Goal: Task Accomplishment & Management: Manage account settings

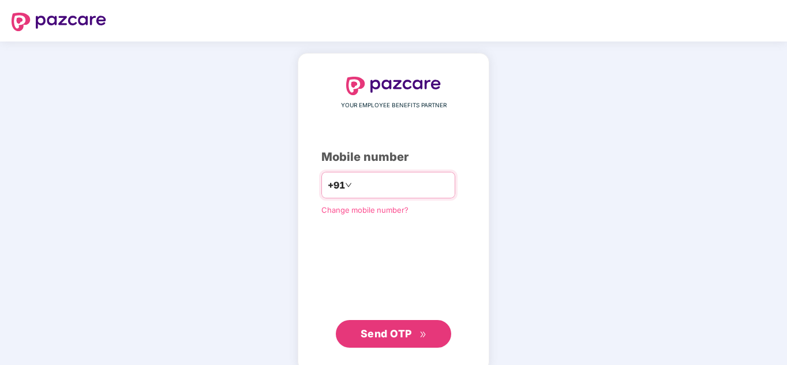
paste input "**********"
type input "**********"
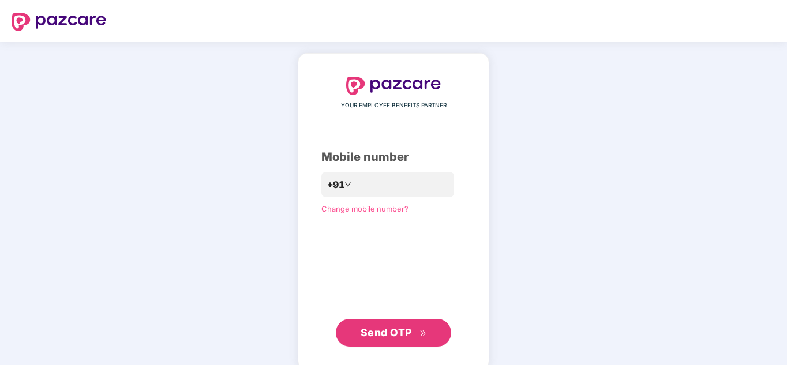
click at [399, 337] on span "Send OTP" at bounding box center [386, 333] width 51 height 12
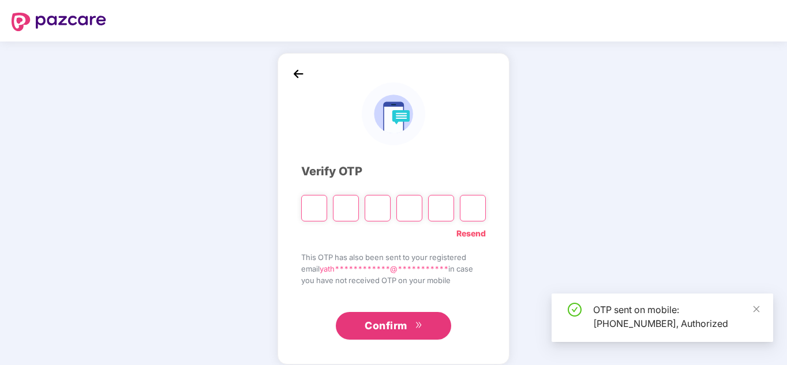
type input "*"
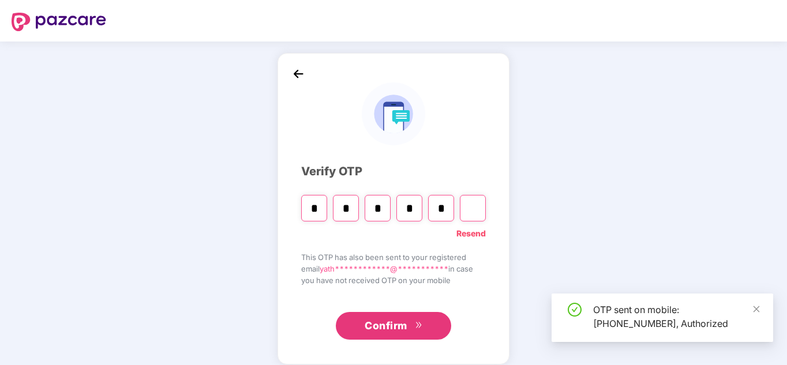
type input "*"
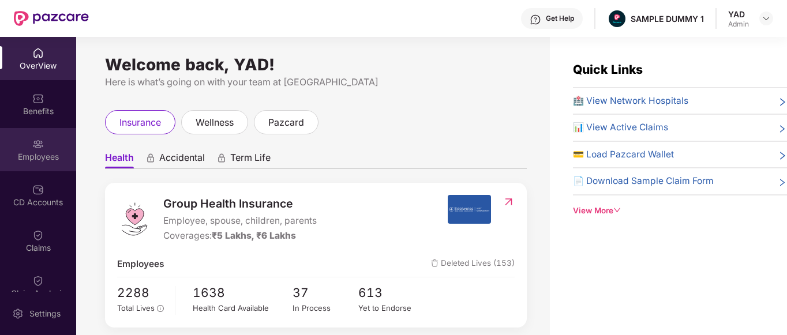
click at [9, 158] on div "Employees" at bounding box center [38, 157] width 76 height 12
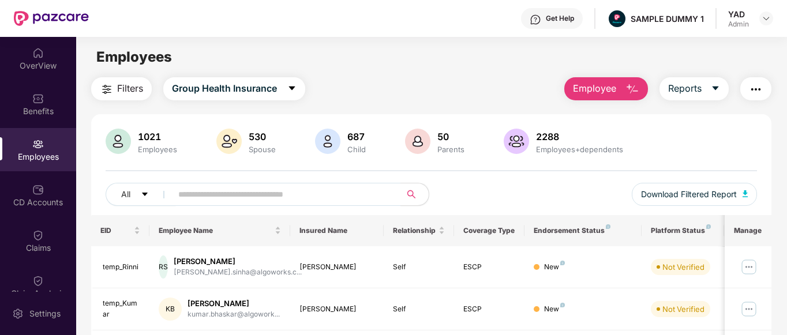
click at [547, 25] on div "Get Help" at bounding box center [552, 18] width 62 height 21
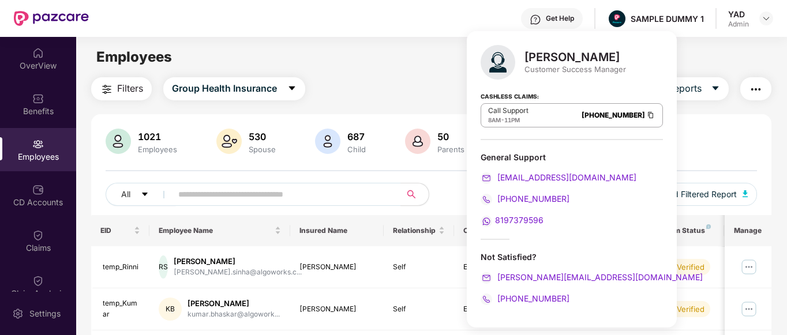
click at [350, 65] on div "Employees" at bounding box center [431, 57] width 711 height 22
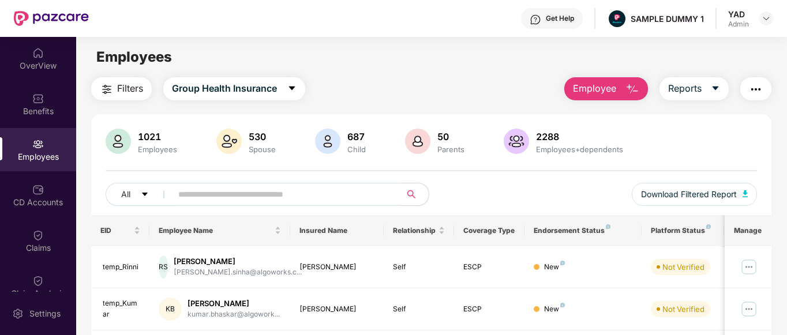
click at [608, 93] on span "Employee" at bounding box center [594, 88] width 43 height 14
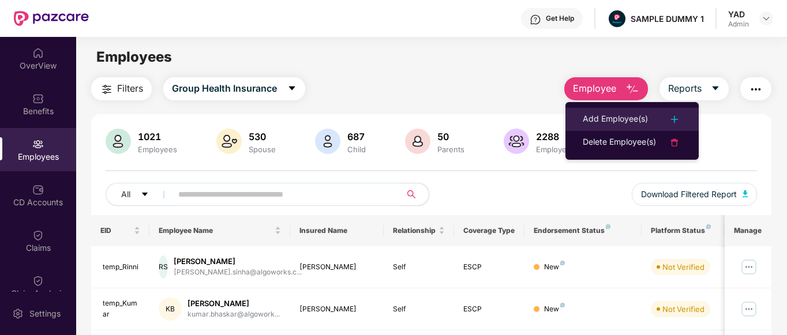
click at [622, 122] on div "Add Employee(s)" at bounding box center [615, 120] width 65 height 14
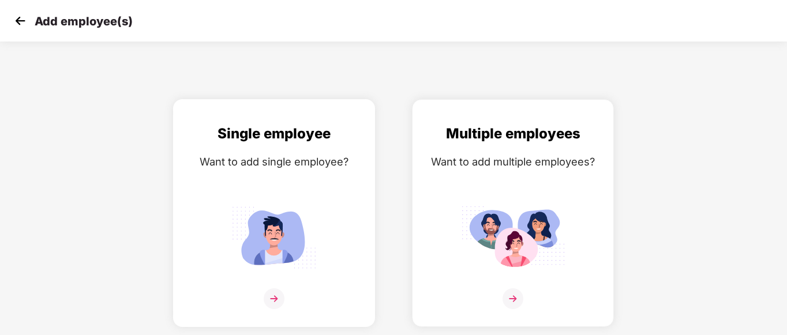
click at [217, 208] on div "Single employee Want to add single employee?" at bounding box center [274, 223] width 178 height 201
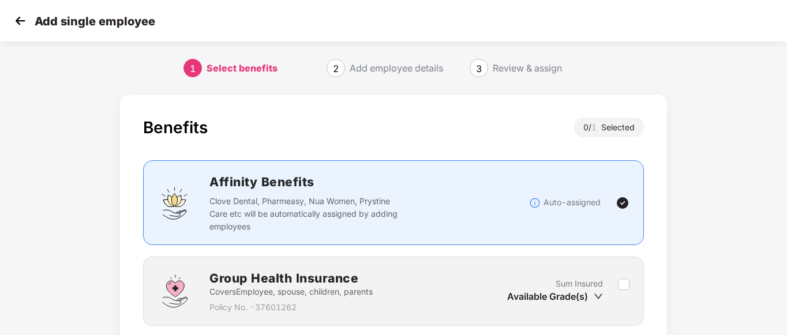
scroll to position [90, 0]
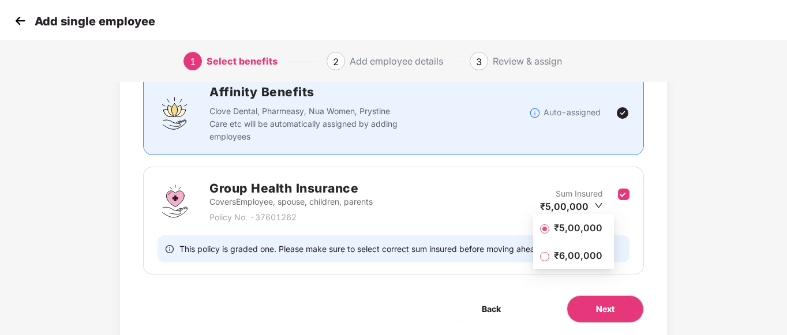
click at [590, 235] on li "₹5,00,000" at bounding box center [573, 227] width 81 height 23
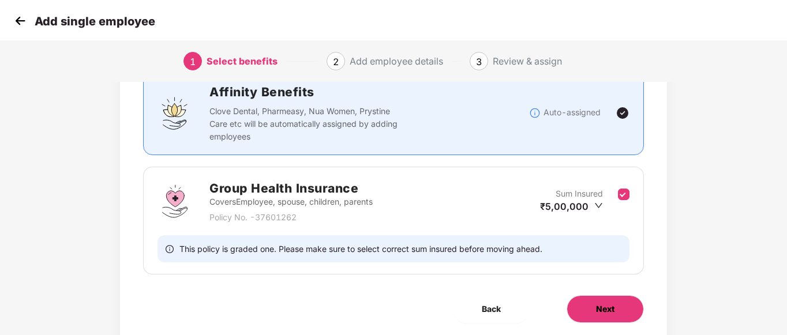
click at [603, 309] on span "Next" at bounding box center [605, 309] width 18 height 13
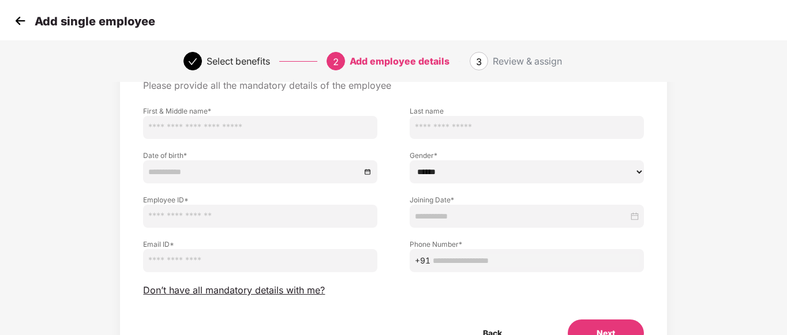
scroll to position [0, 0]
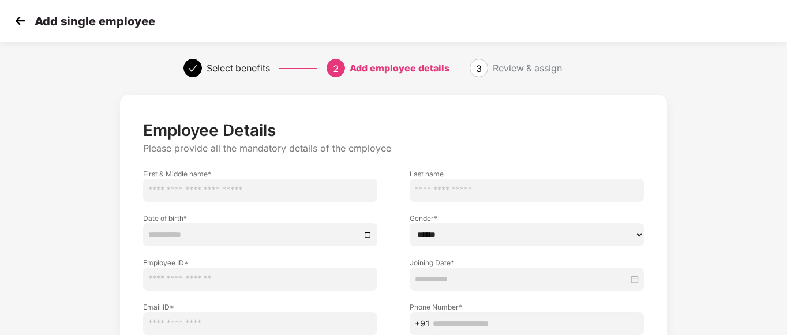
click at [20, 23] on img at bounding box center [20, 20] width 17 height 17
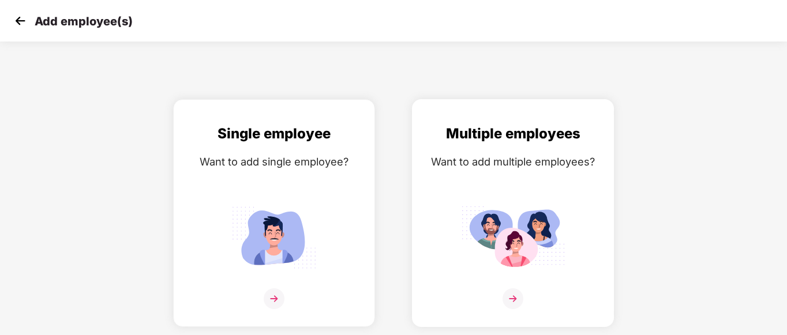
click at [477, 235] on img at bounding box center [513, 237] width 104 height 72
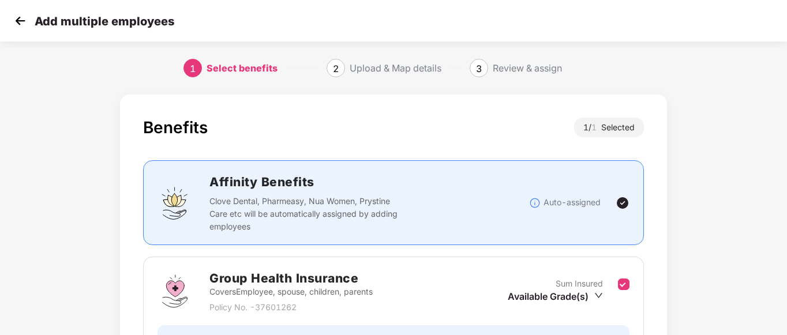
scroll to position [97, 0]
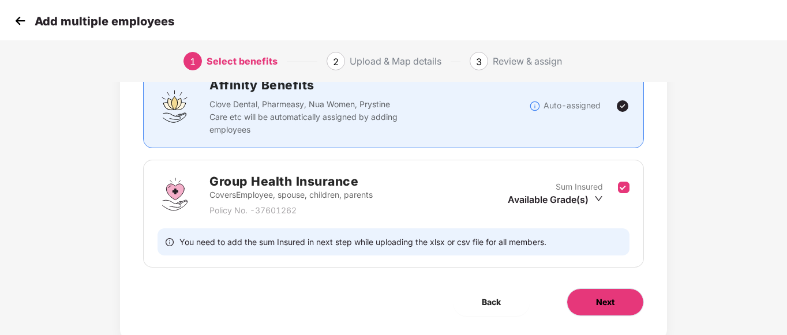
click at [625, 302] on button "Next" at bounding box center [605, 303] width 77 height 28
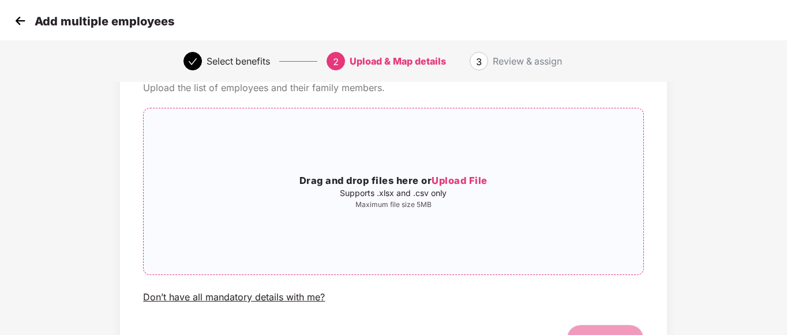
scroll to position [0, 0]
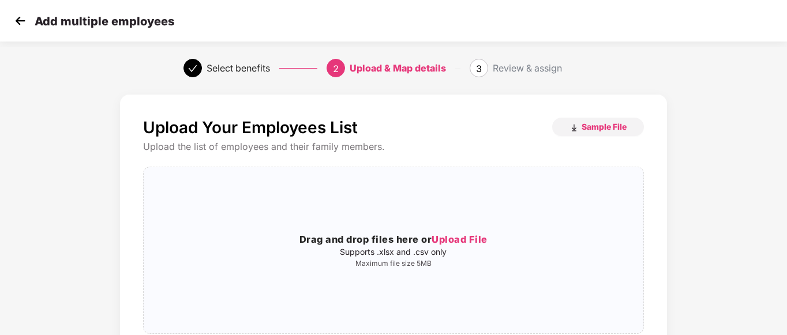
click at [22, 24] on img at bounding box center [20, 20] width 17 height 17
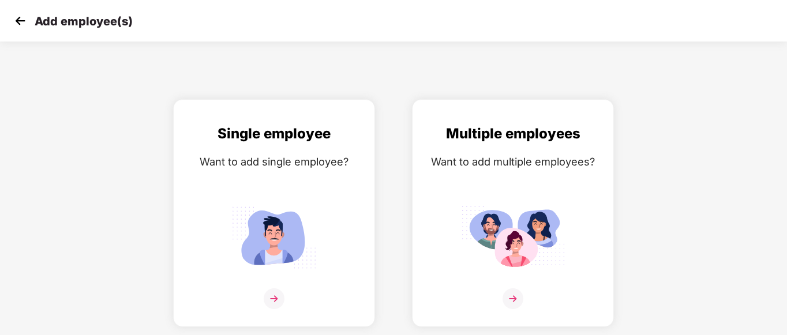
click at [17, 23] on img at bounding box center [20, 20] width 17 height 17
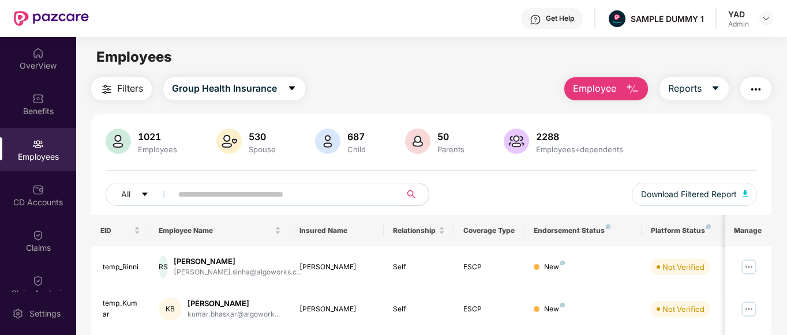
click at [753, 86] on img "button" at bounding box center [756, 90] width 14 height 14
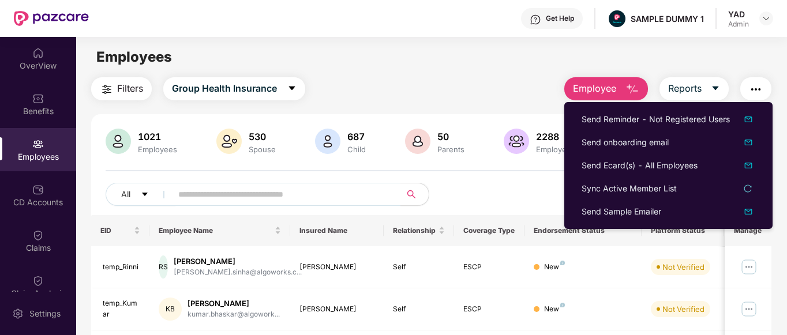
click at [434, 95] on div "Filters Group Health Insurance Employee Reports" at bounding box center [431, 88] width 681 height 23
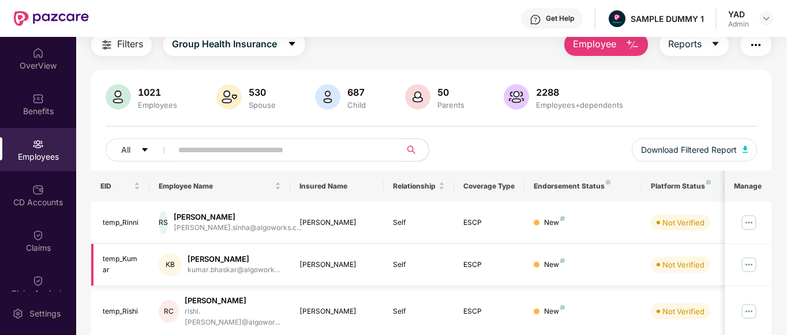
scroll to position [44, 0]
drag, startPoint x: 649, startPoint y: 184, endPoint x: 690, endPoint y: 185, distance: 41.0
click at [690, 185] on th "Platform Status" at bounding box center [683, 186] width 82 height 31
click at [607, 220] on div "New" at bounding box center [583, 223] width 99 height 11
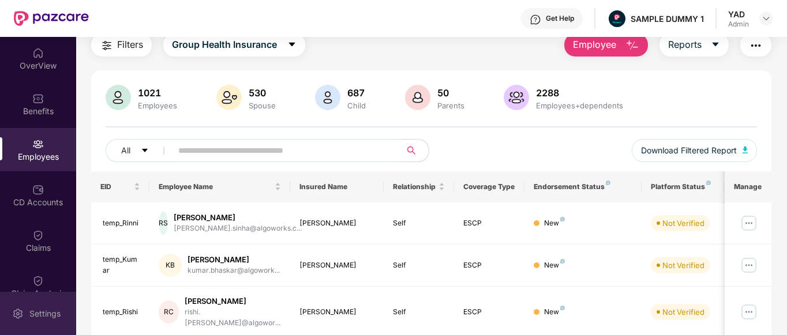
click at [14, 317] on img at bounding box center [18, 314] width 12 height 12
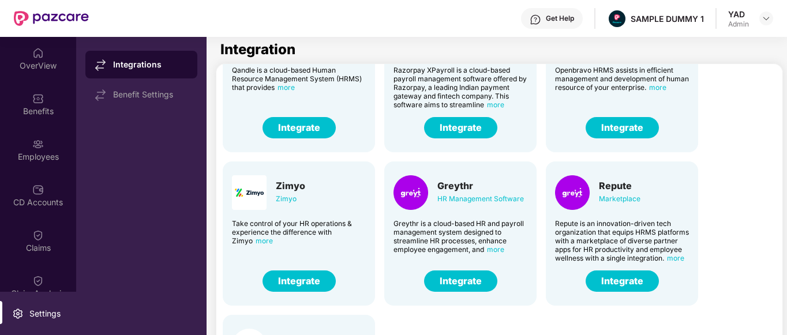
scroll to position [0, 9]
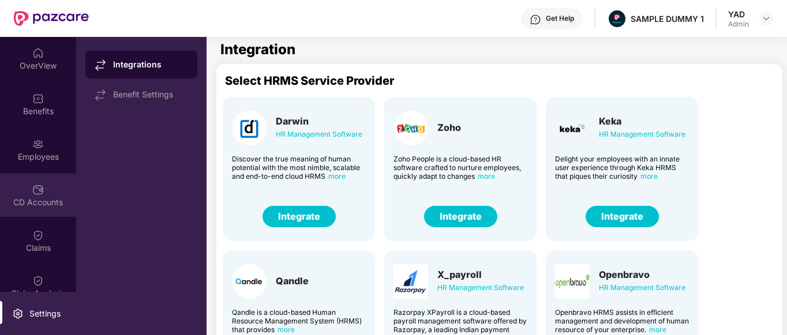
click at [53, 197] on div "CD Accounts" at bounding box center [38, 203] width 76 height 12
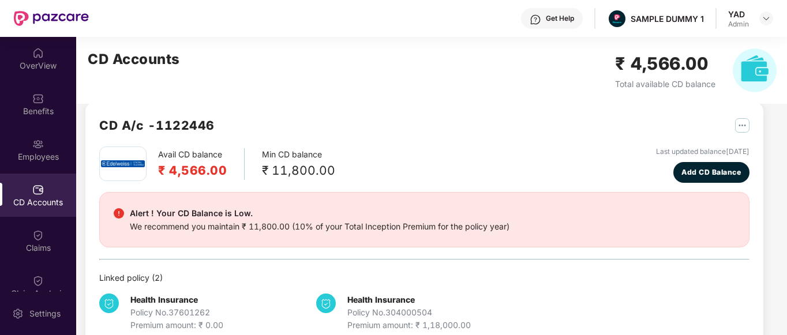
scroll to position [15, 0]
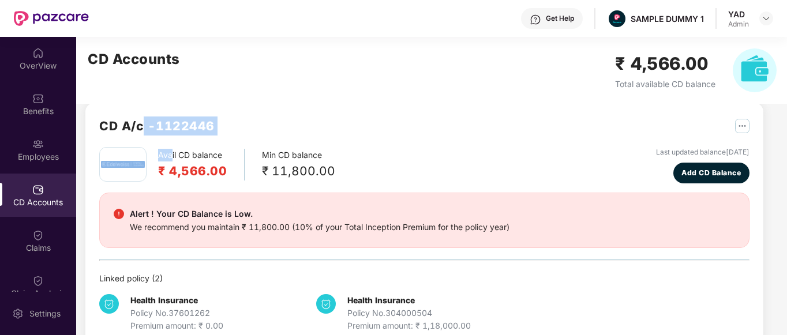
drag, startPoint x: 141, startPoint y: 145, endPoint x: 171, endPoint y: 150, distance: 31.0
click at [171, 150] on div "CD A/c - 1122446 Avail CD balance ₹ 4,566.00 Min CD balance ₹ 11,800.00 Last up…" at bounding box center [424, 225] width 651 height 216
click at [248, 153] on div "Avail CD balance ₹ 4,566.00 Min CD balance ₹ 11,800.00" at bounding box center [217, 164] width 236 height 35
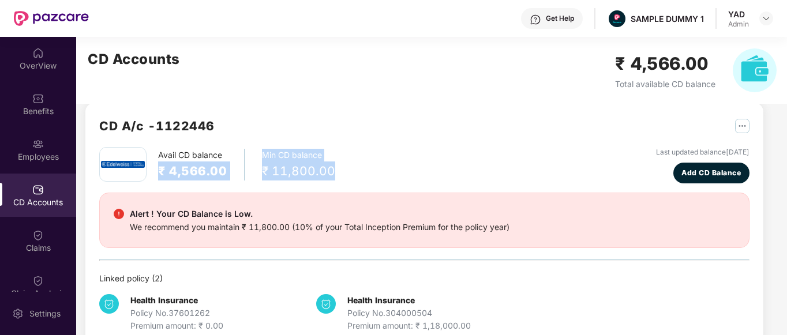
drag, startPoint x: 248, startPoint y: 153, endPoint x: 305, endPoint y: 173, distance: 60.6
click at [305, 173] on div "Avail CD balance ₹ 4,566.00 Min CD balance ₹ 11,800.00" at bounding box center [217, 164] width 236 height 35
click at [406, 168] on div "Avail CD balance ₹ 4,566.00 Min CD balance ₹ 11,800.00 Last updated balance 23 …" at bounding box center [424, 165] width 651 height 36
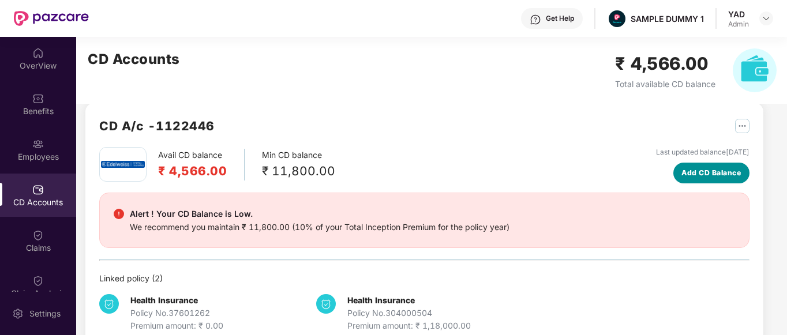
click at [694, 170] on span "Add CD Balance" at bounding box center [711, 172] width 59 height 11
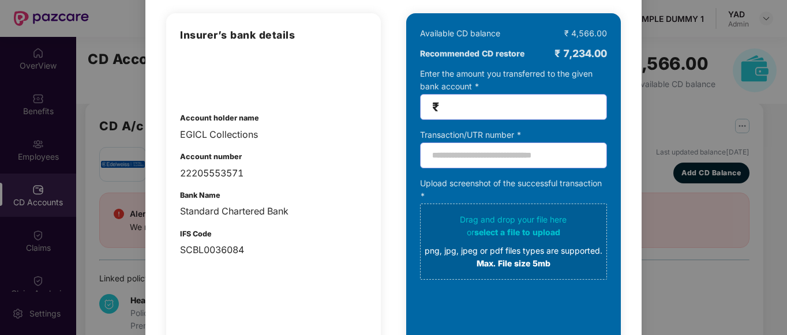
scroll to position [91, 0]
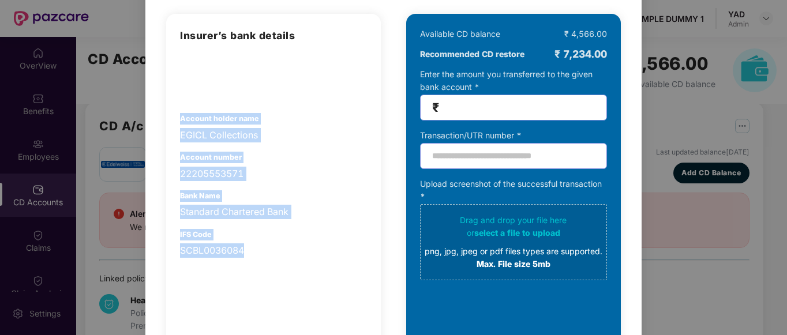
drag, startPoint x: 178, startPoint y: 115, endPoint x: 285, endPoint y: 262, distance: 181.7
click at [285, 262] on div "Insurer’s bank details Account holder name EGICL Collections Account number 222…" at bounding box center [273, 198] width 215 height 369
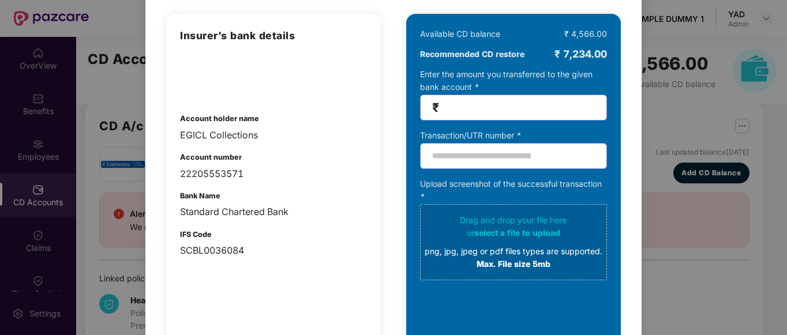
click at [368, 73] on div "Insurer’s bank details Account holder name EGICL Collections Account number 222…" at bounding box center [273, 198] width 215 height 369
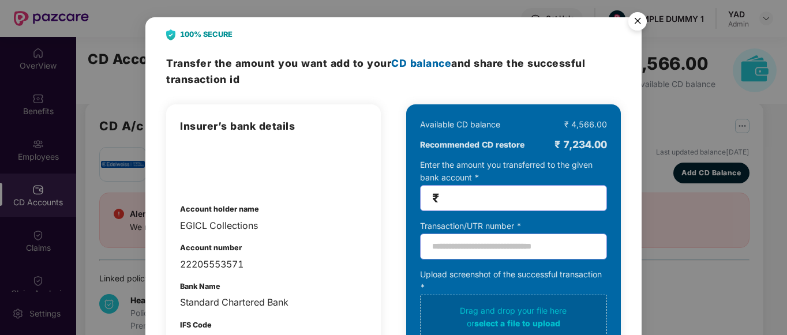
scroll to position [57, 0]
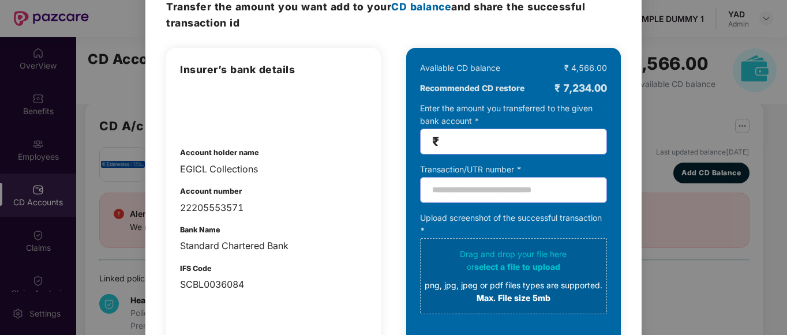
click at [513, 151] on span "₹" at bounding box center [513, 142] width 187 height 26
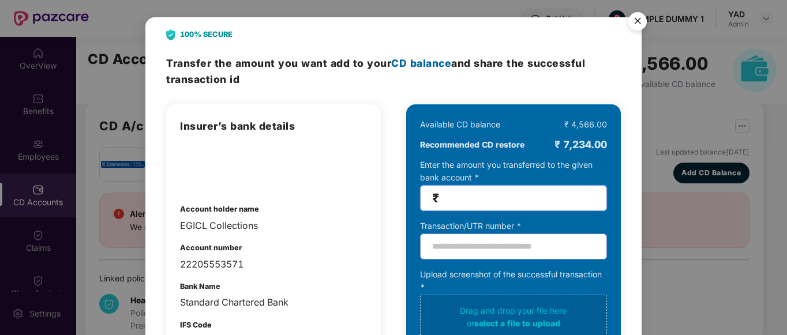
click at [633, 21] on img "Close" at bounding box center [638, 23] width 32 height 32
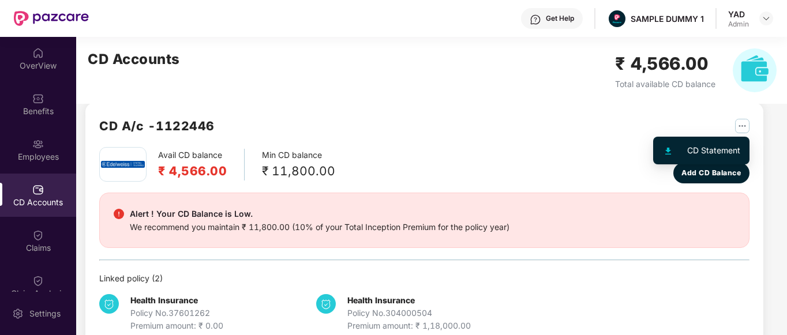
click at [743, 128] on img "button" at bounding box center [742, 126] width 14 height 14
click at [470, 167] on div "Avail CD balance ₹ 4,566.00 Min CD balance ₹ 11,800.00 Last updated balance 23 …" at bounding box center [424, 165] width 651 height 36
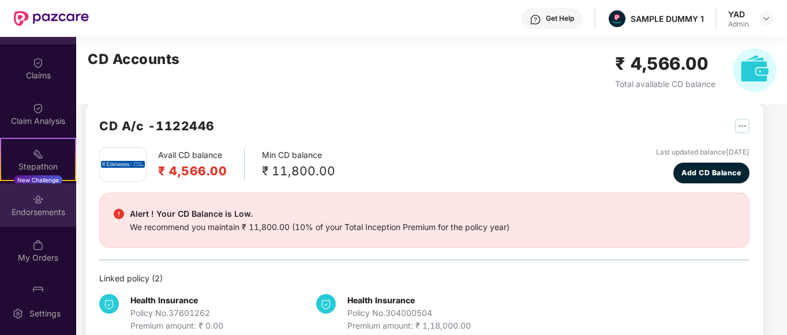
scroll to position [173, 0]
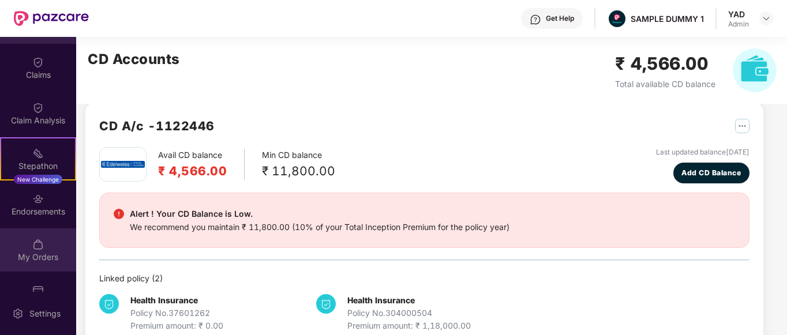
click at [11, 252] on div "My Orders" at bounding box center [38, 258] width 76 height 12
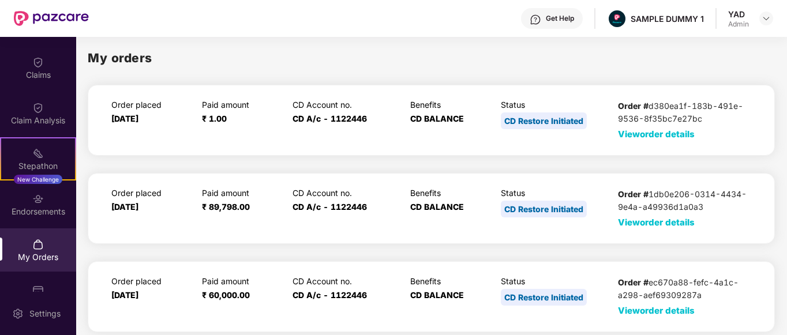
scroll to position [21, 0]
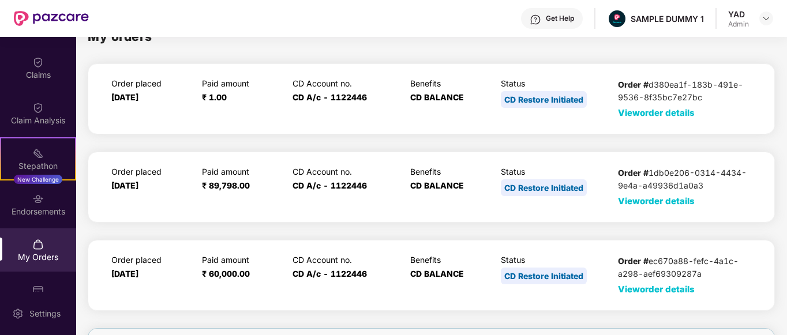
click at [631, 199] on span "View order details" at bounding box center [656, 201] width 77 height 11
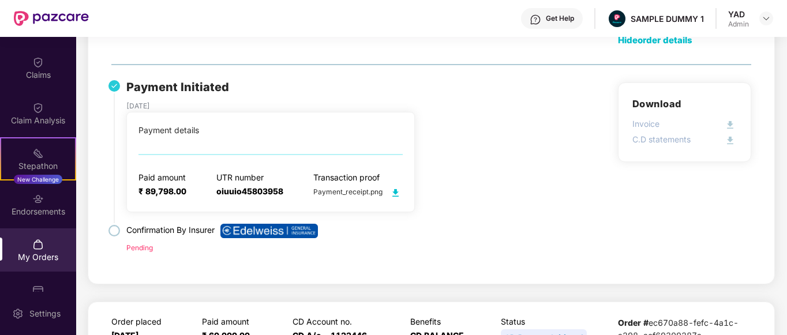
scroll to position [105, 0]
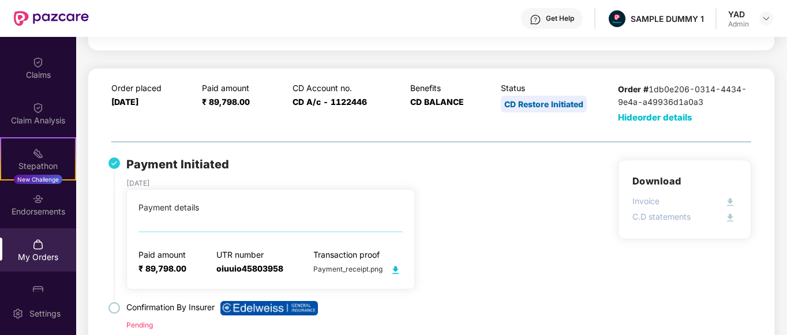
click at [636, 116] on span "Hide order details" at bounding box center [655, 117] width 74 height 11
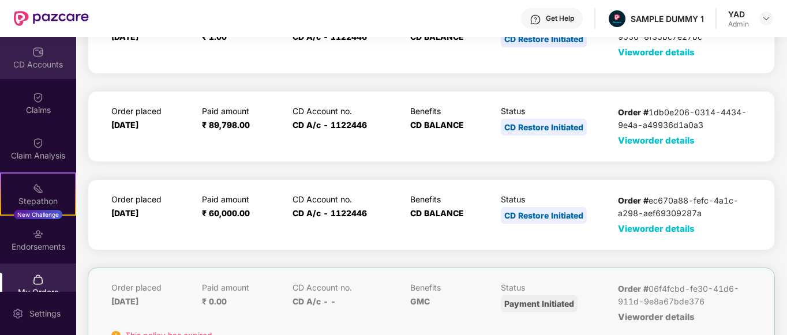
scroll to position [137, 0]
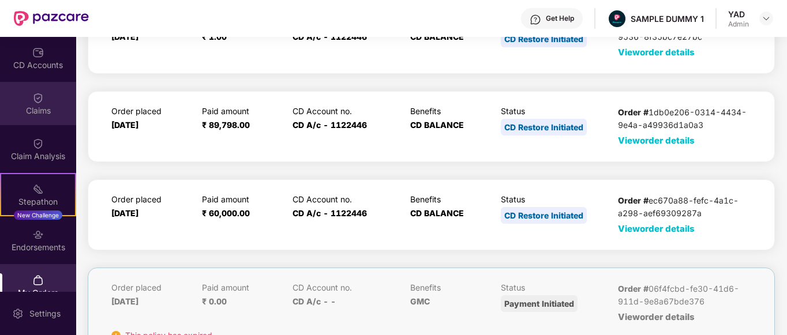
click at [39, 100] on img at bounding box center [38, 98] width 12 height 12
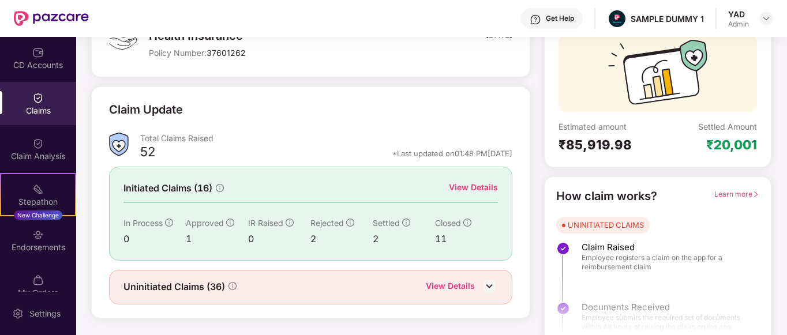
scroll to position [103, 0]
click at [470, 184] on div "View Details" at bounding box center [473, 187] width 49 height 13
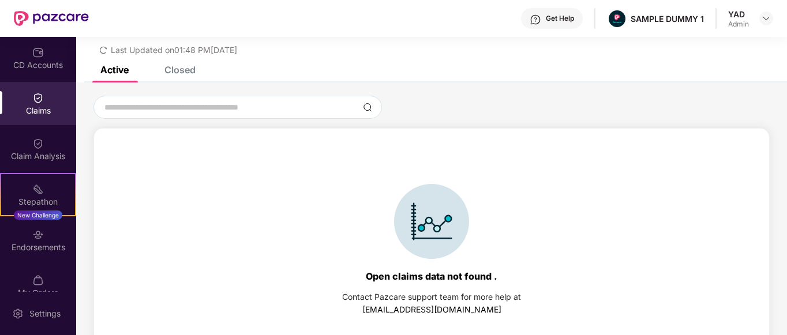
scroll to position [50, 0]
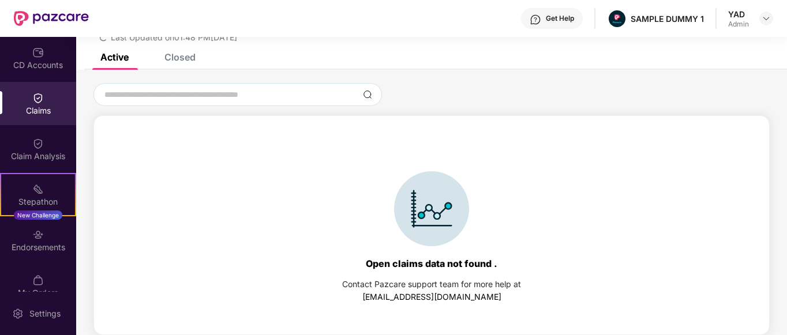
click at [184, 63] on div "Closed" at bounding box center [171, 56] width 48 height 25
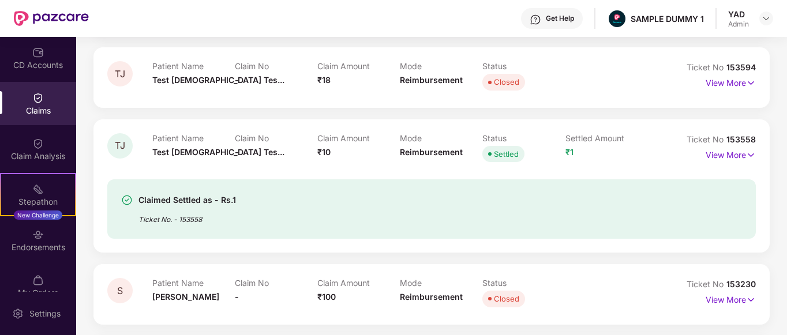
scroll to position [190, 0]
click at [717, 155] on p "View More" at bounding box center [731, 153] width 50 height 16
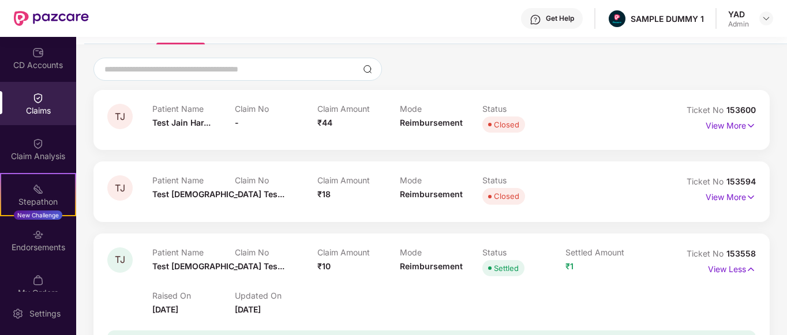
scroll to position [0, 0]
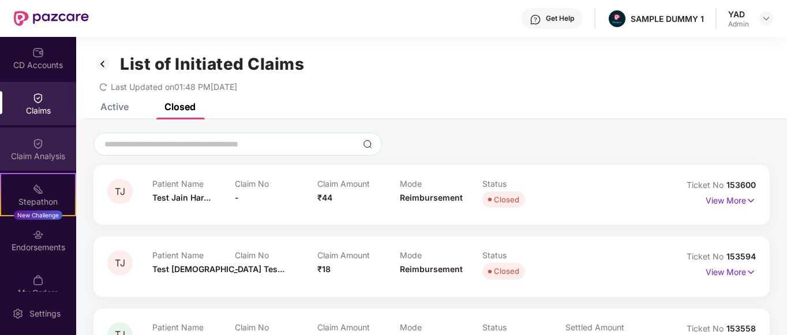
click at [4, 160] on div "Claim Analysis" at bounding box center [38, 157] width 76 height 12
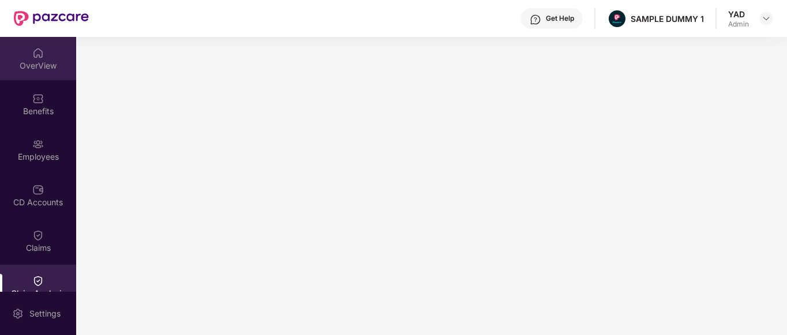
click at [13, 68] on div "OverView" at bounding box center [38, 66] width 76 height 12
